Goal: Task Accomplishment & Management: Manage account settings

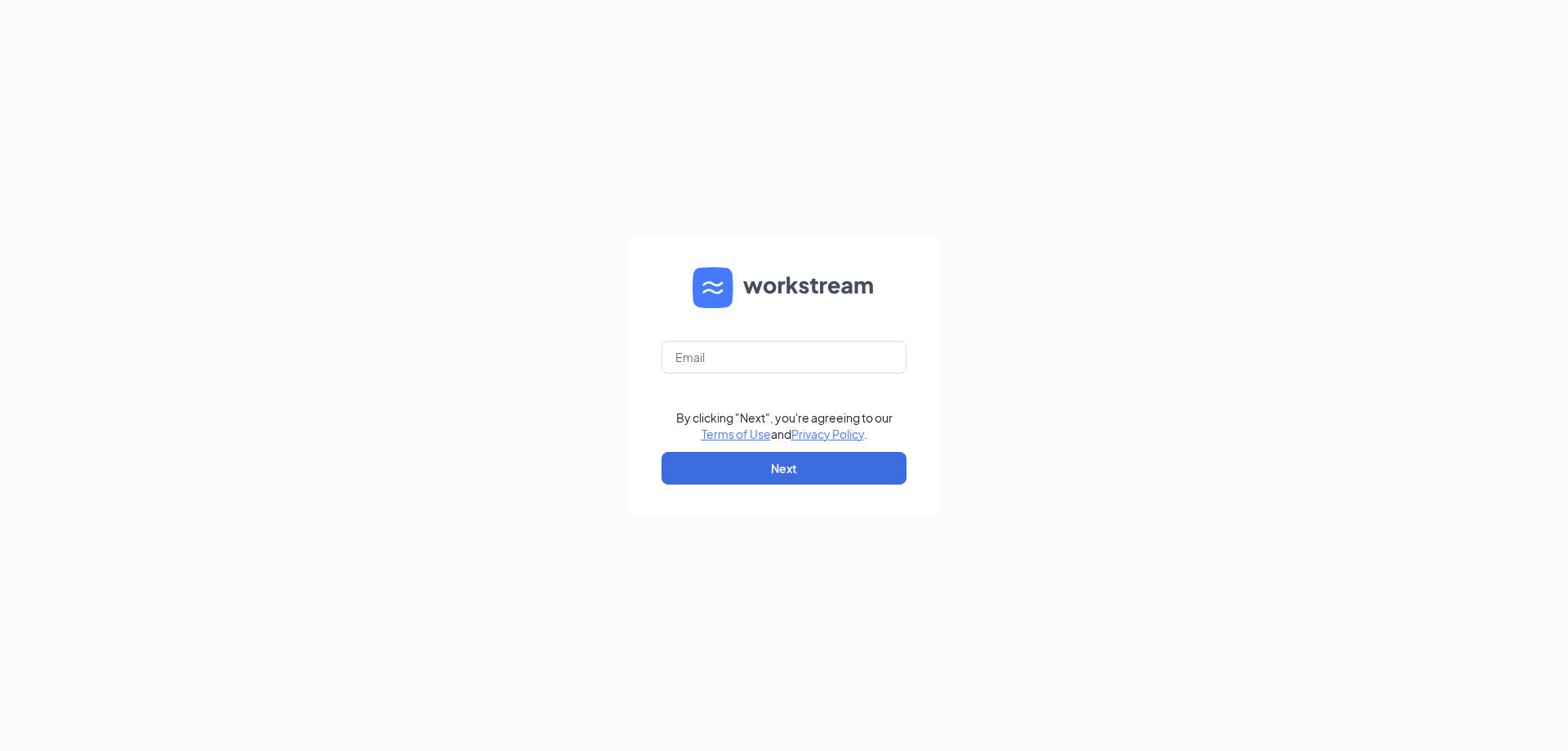
type input "bk24523@bklaird.com"
click at [789, 363] on input "text" at bounding box center [784, 356] width 245 height 33
type input "bk24523@bklaird.com"
click at [771, 485] on form "bk24523@bklaird.com By clicking "Next", you're agreeing to our Terms of Use and…" at bounding box center [784, 376] width 310 height 283
click at [778, 473] on button "Next" at bounding box center [784, 467] width 245 height 33
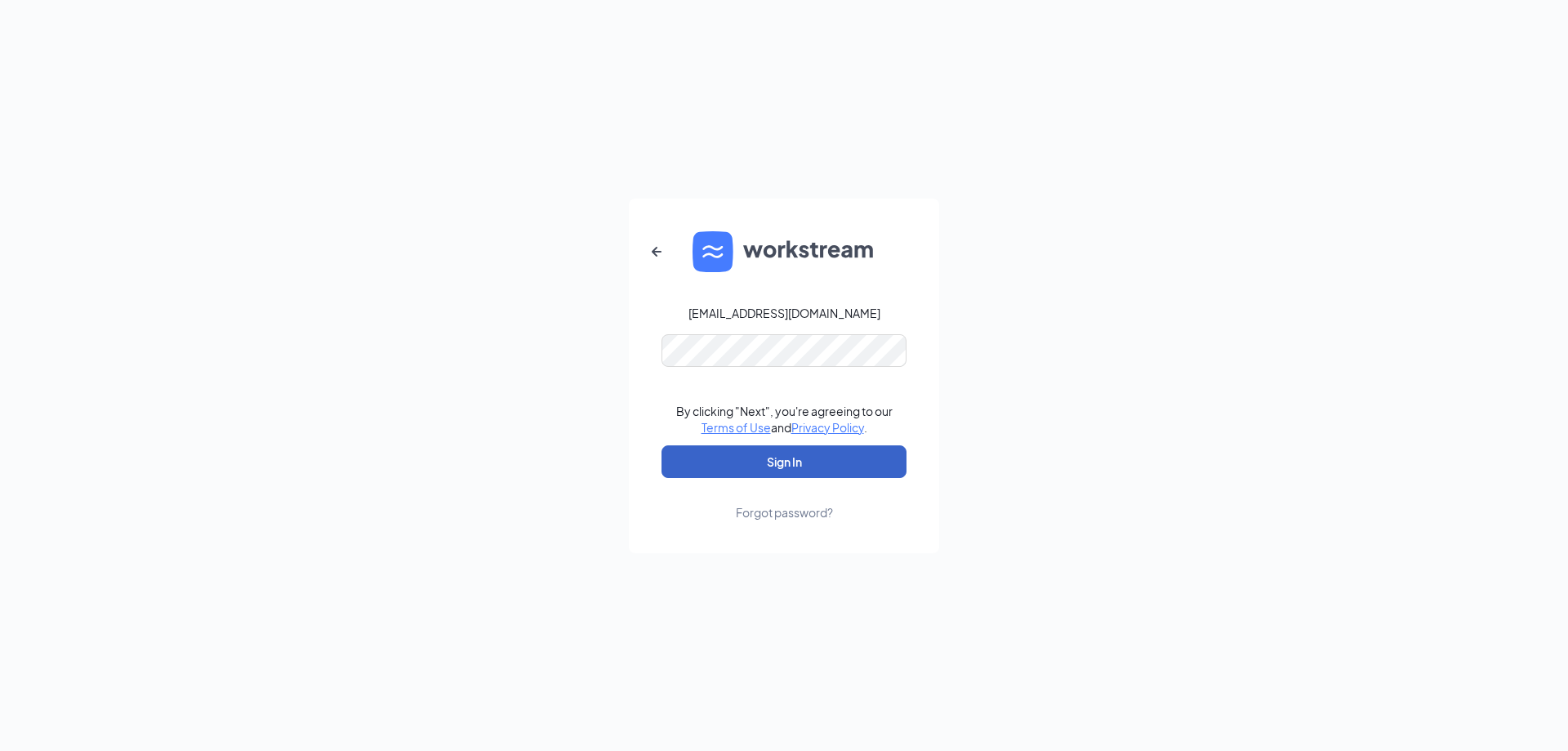
click at [776, 463] on button "Sign In" at bounding box center [784, 461] width 245 height 33
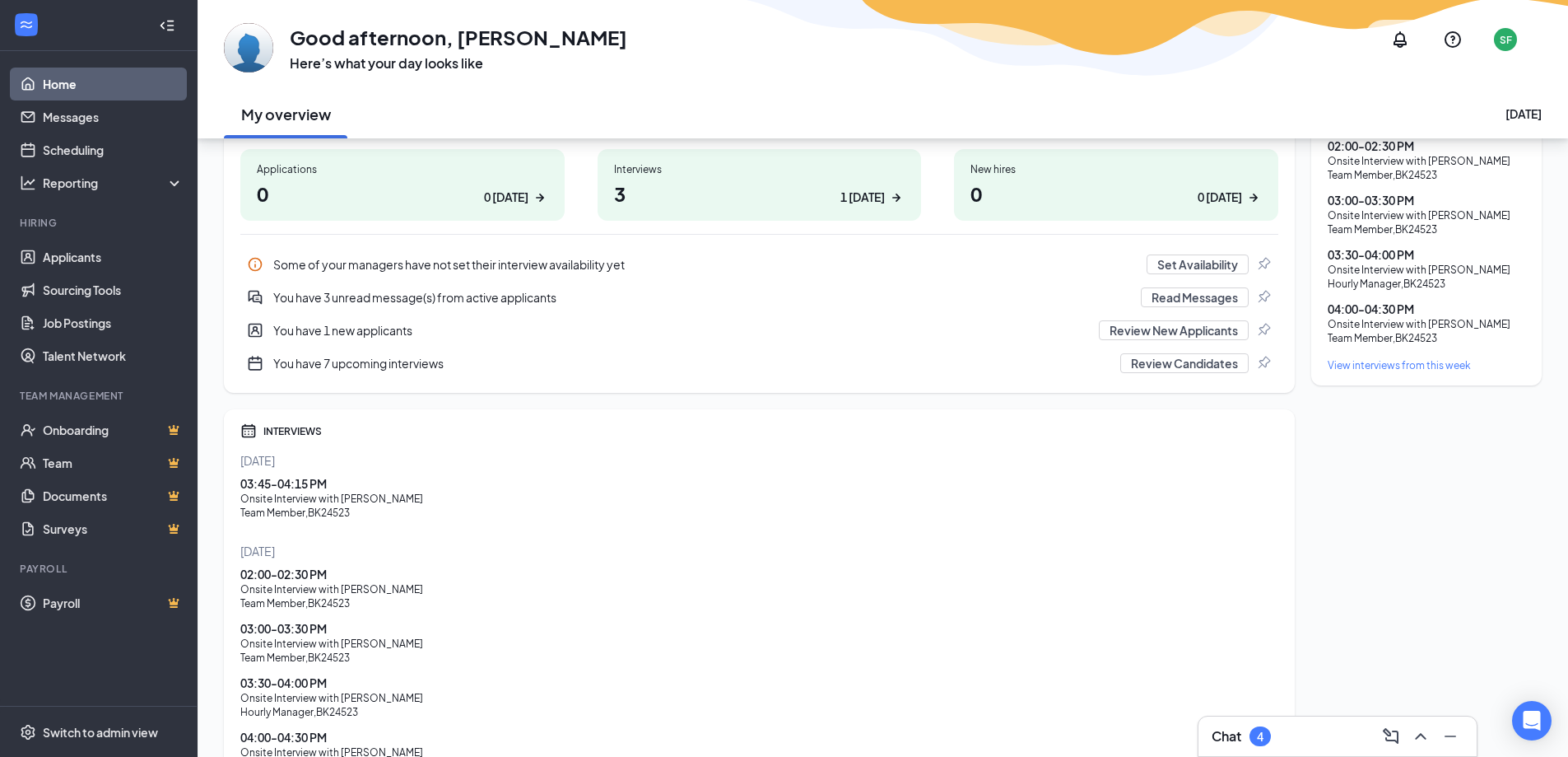
scroll to position [379, 0]
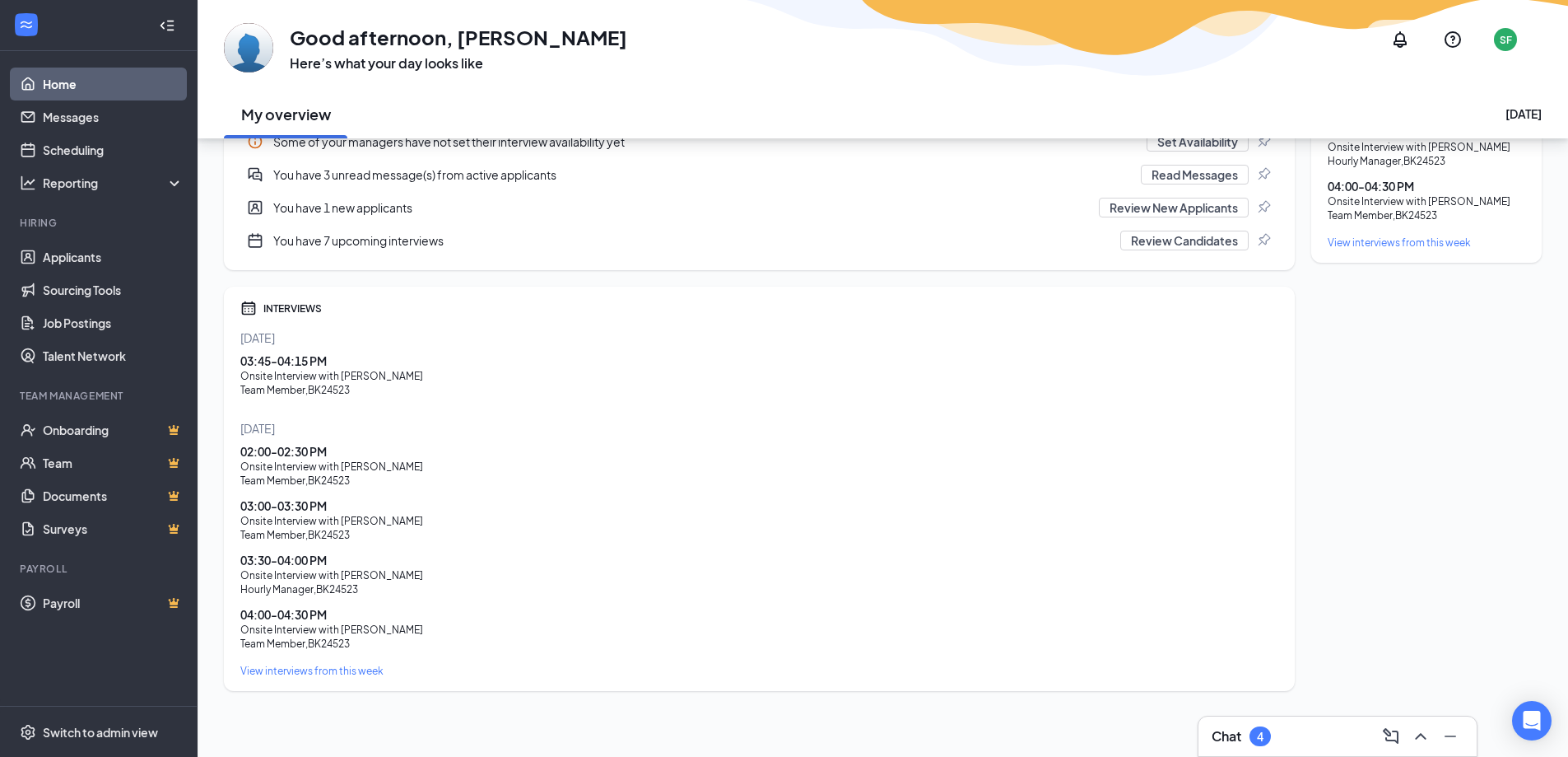
click at [381, 373] on div "Onsite Interview with Asia Espinoza" at bounding box center [759, 376] width 1037 height 14
click at [498, 387] on div "Team Member , BK24523" at bounding box center [759, 389] width 1037 height 14
click at [367, 394] on div "Team Member , BK24523" at bounding box center [759, 389] width 1037 height 14
click at [331, 353] on div "03:45 - 04:15 PM" at bounding box center [759, 361] width 1037 height 17
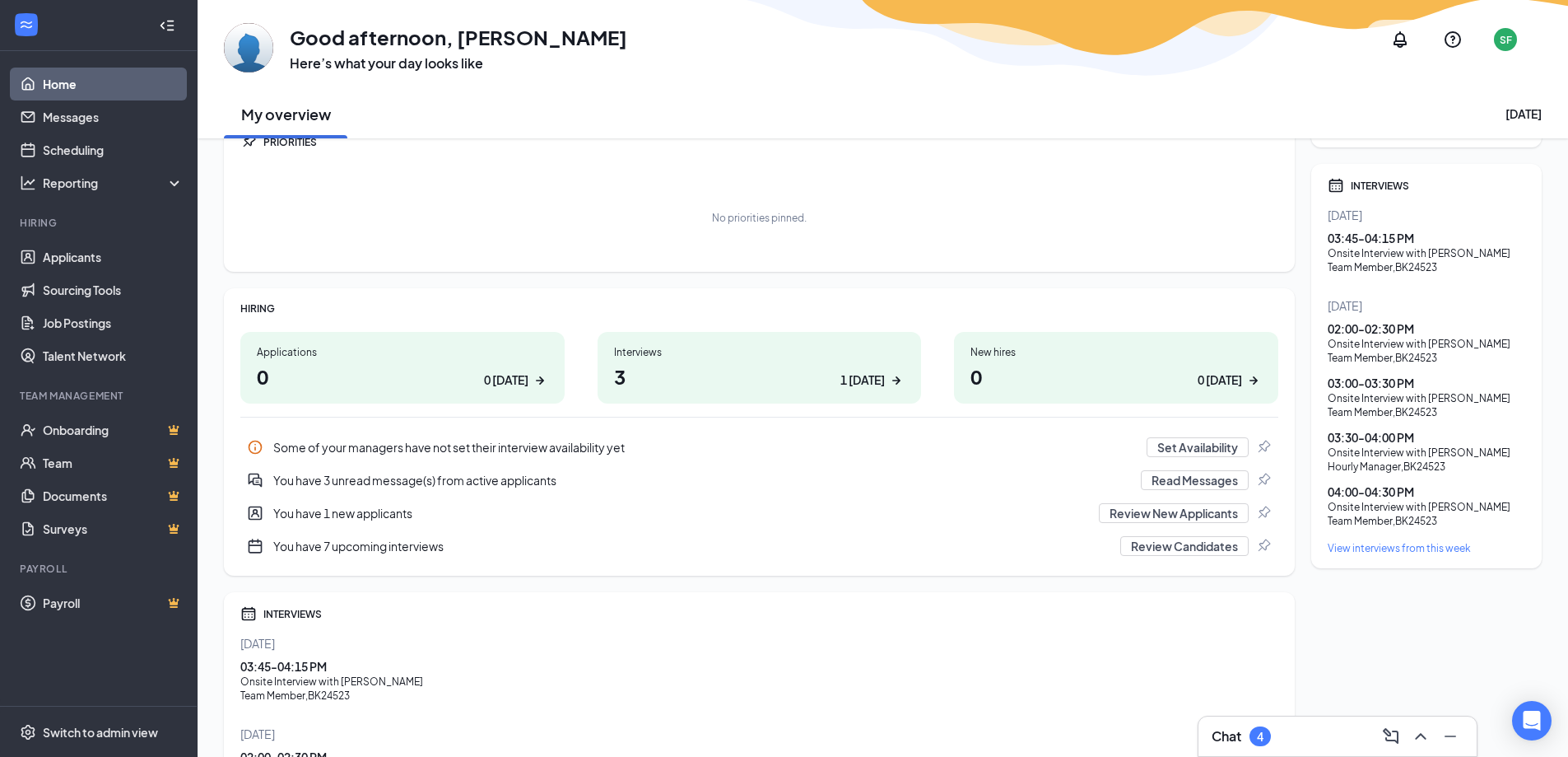
scroll to position [0, 0]
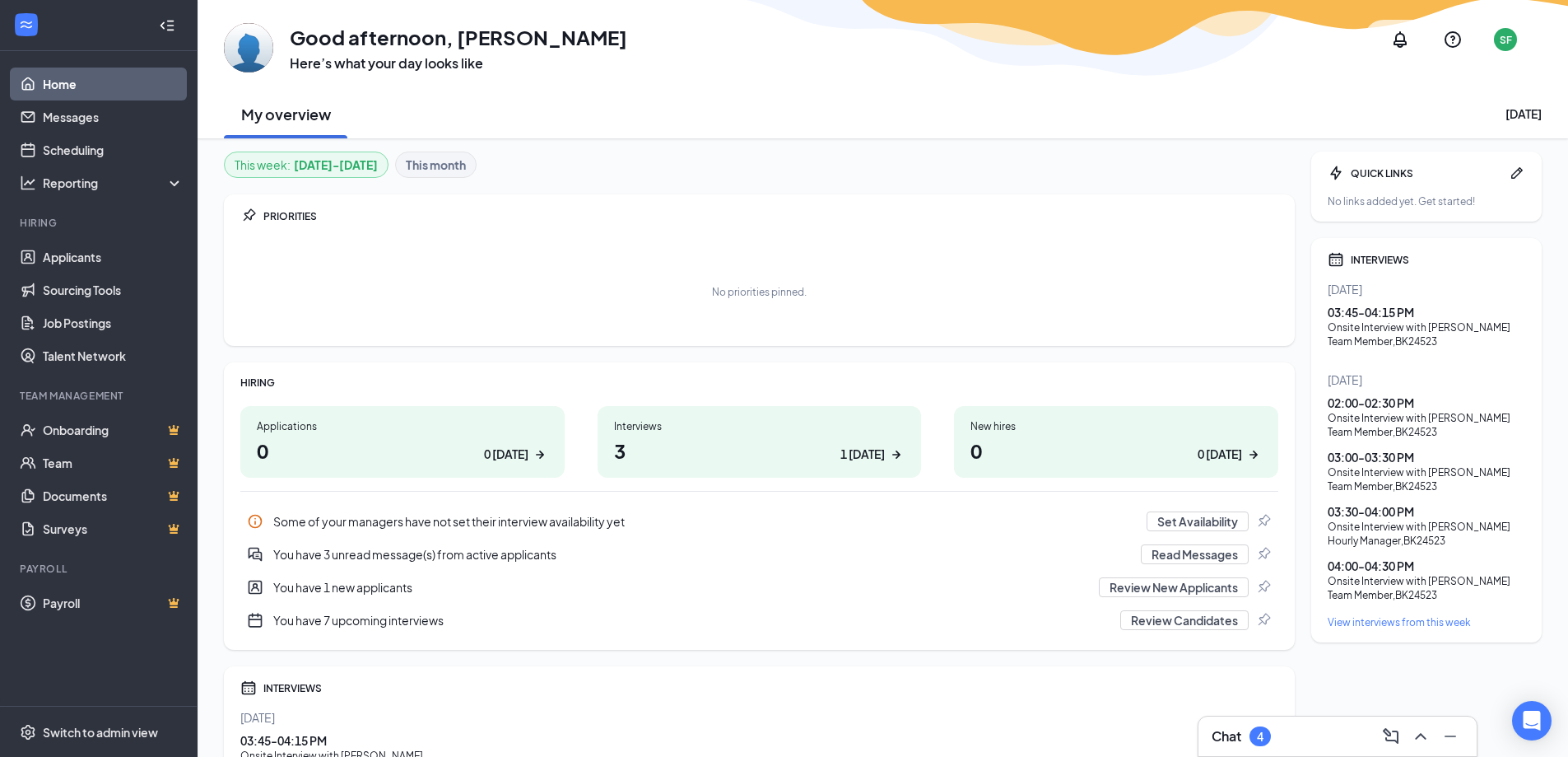
click at [689, 433] on div "Interviews 3 1 today" at bounding box center [760, 442] width 325 height 71
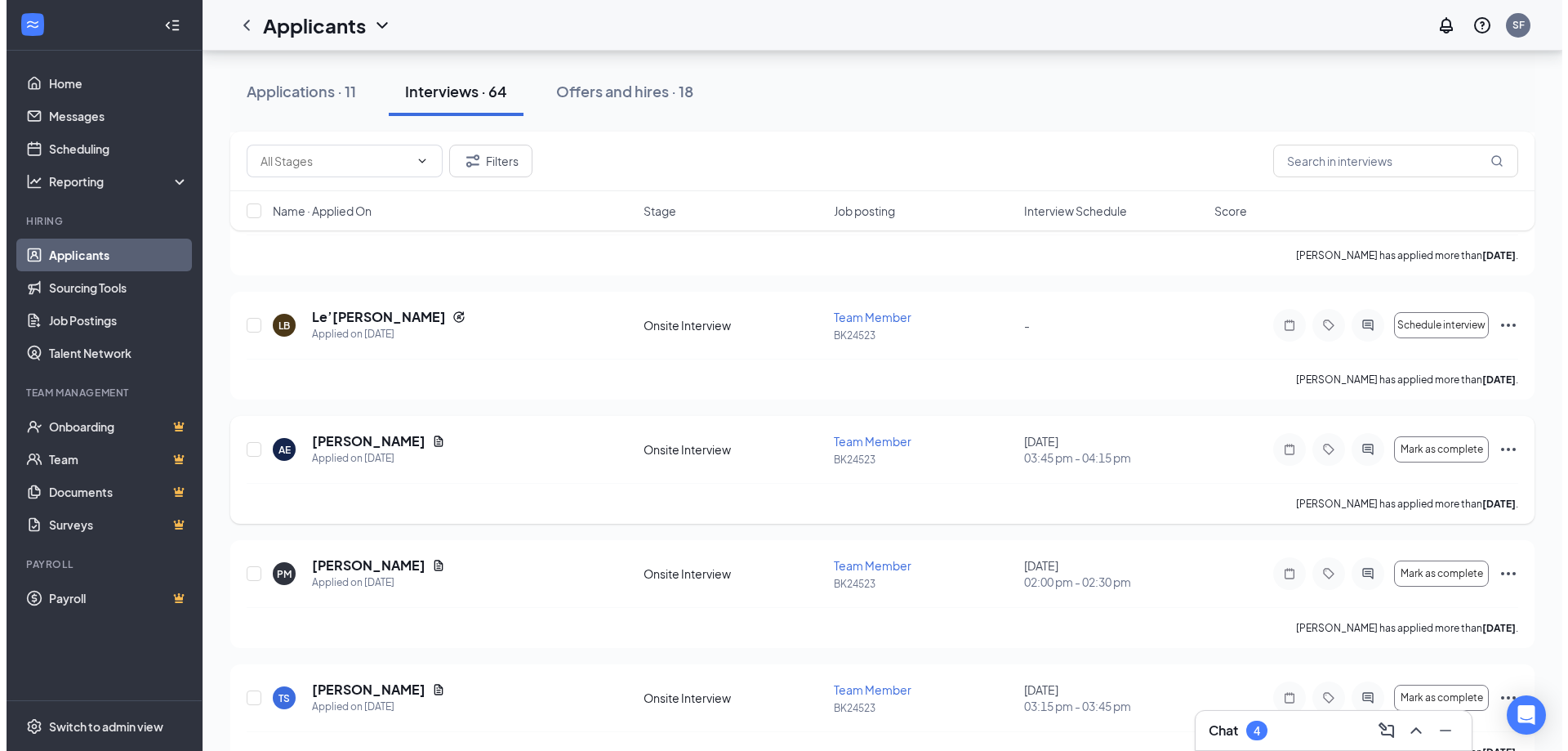
scroll to position [817, 0]
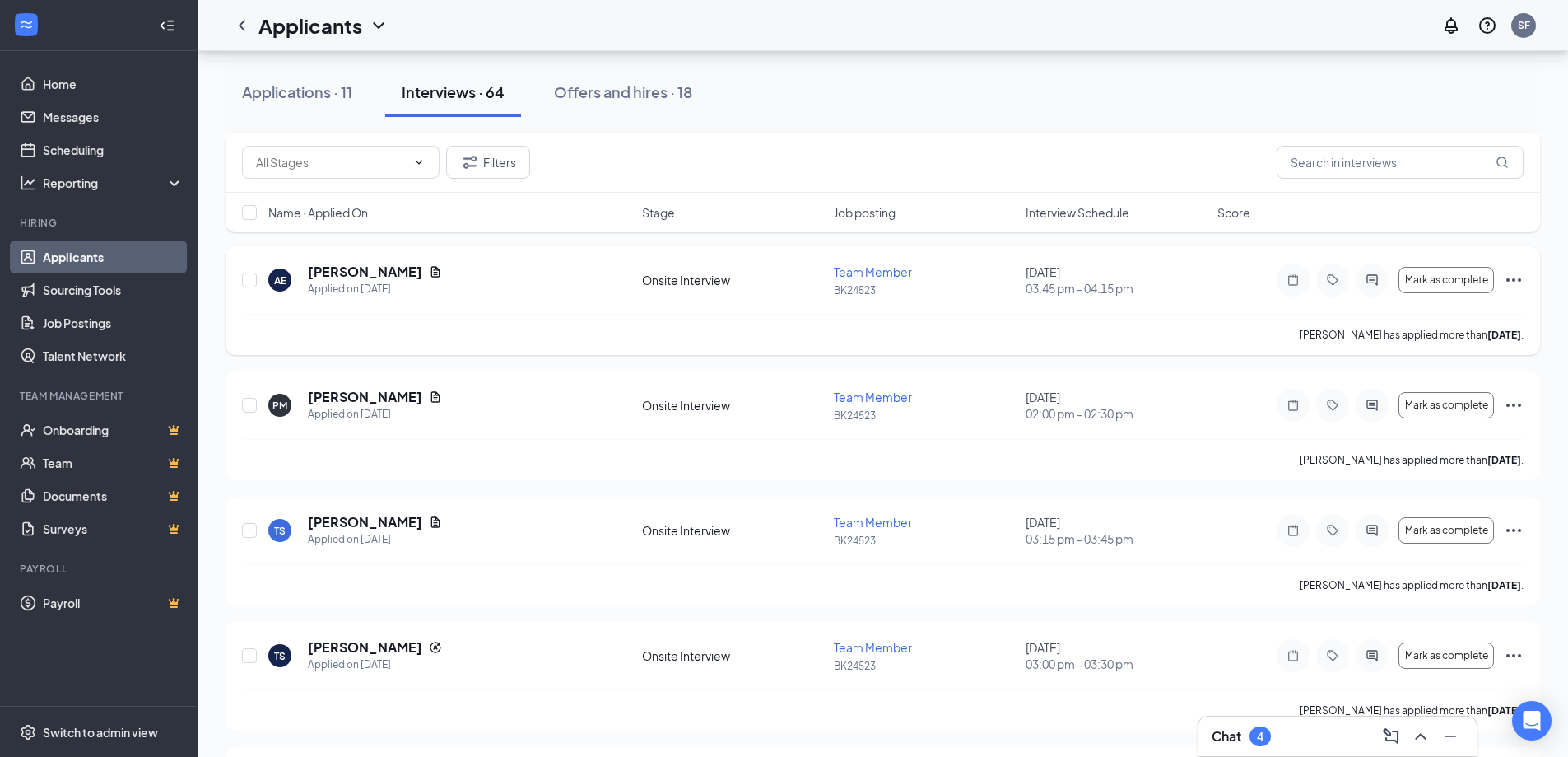
click at [553, 304] on div "AE Asia [PERSON_NAME] Applied on [DATE] Onsite Interview Team Member BK24523 [D…" at bounding box center [883, 288] width 1281 height 51
click at [367, 269] on h5 "[PERSON_NAME]" at bounding box center [365, 272] width 114 height 19
